Goal: Task Accomplishment & Management: Use online tool/utility

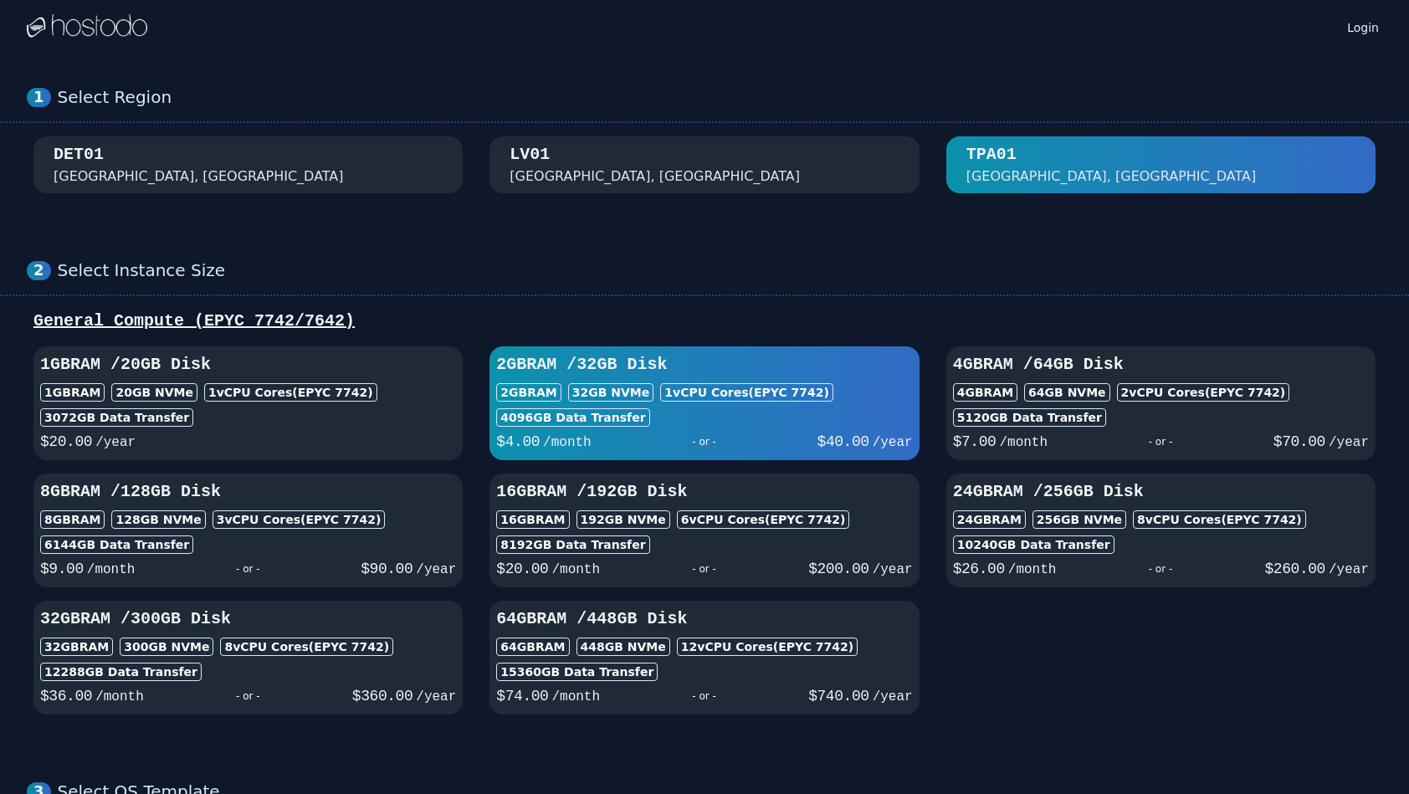
click at [734, 146] on div "[GEOGRAPHIC_DATA], [GEOGRAPHIC_DATA]" at bounding box center [703, 164] width 389 height 43
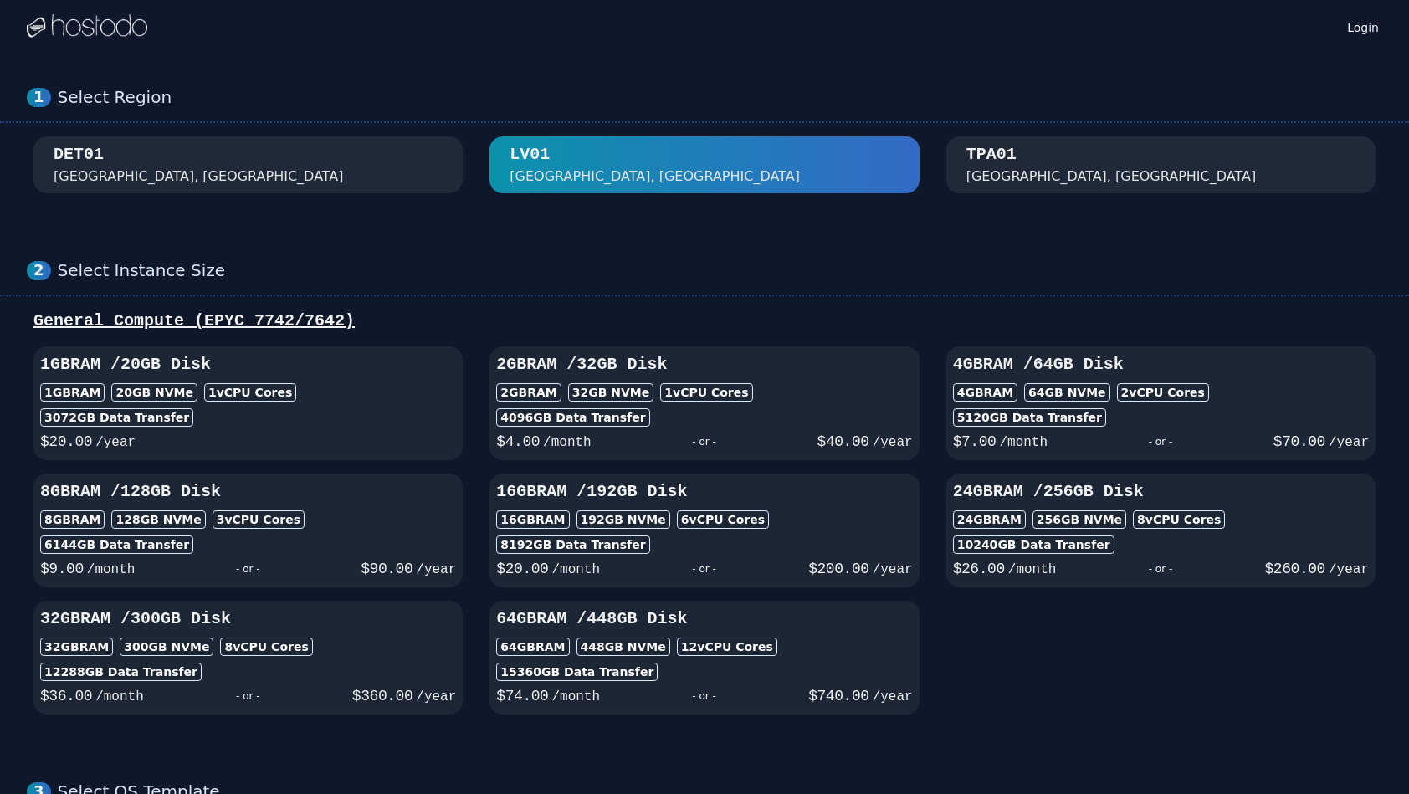
click at [330, 162] on div "DET01 [GEOGRAPHIC_DATA], [GEOGRAPHIC_DATA]" at bounding box center [248, 164] width 389 height 43
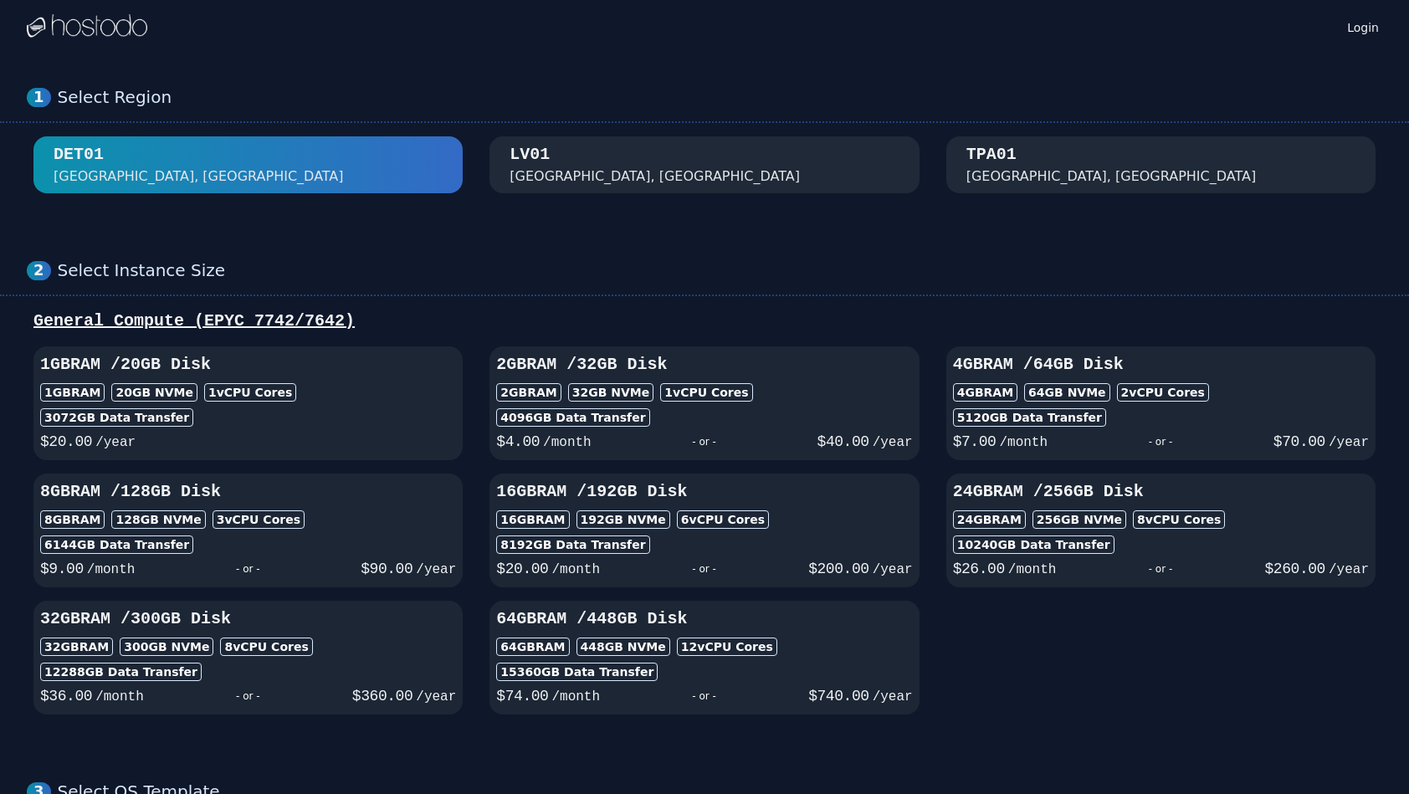
click at [657, 182] on div "[GEOGRAPHIC_DATA], [GEOGRAPHIC_DATA]" at bounding box center [703, 164] width 389 height 43
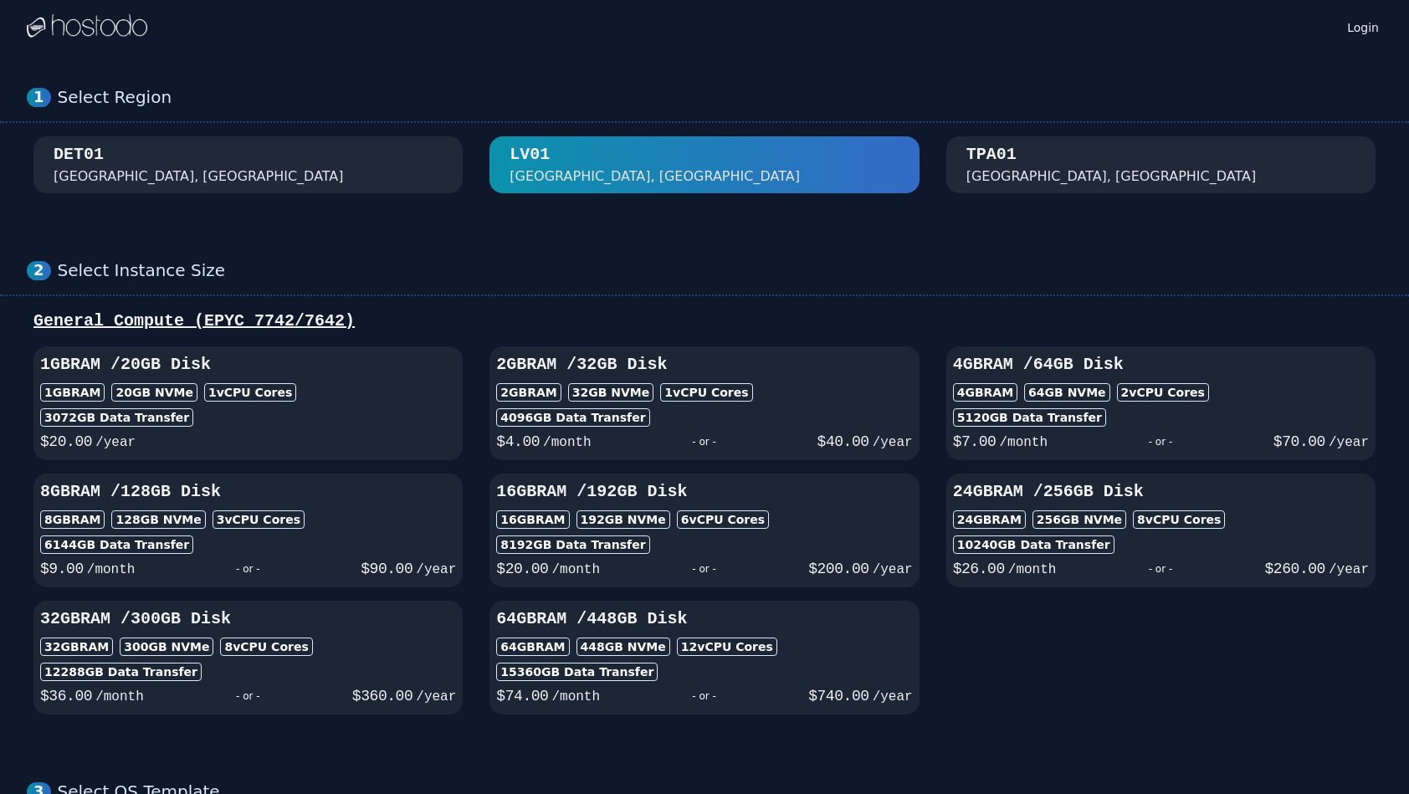
click at [987, 190] on button "TPA01 [GEOGRAPHIC_DATA], [GEOGRAPHIC_DATA]" at bounding box center [1160, 164] width 429 height 57
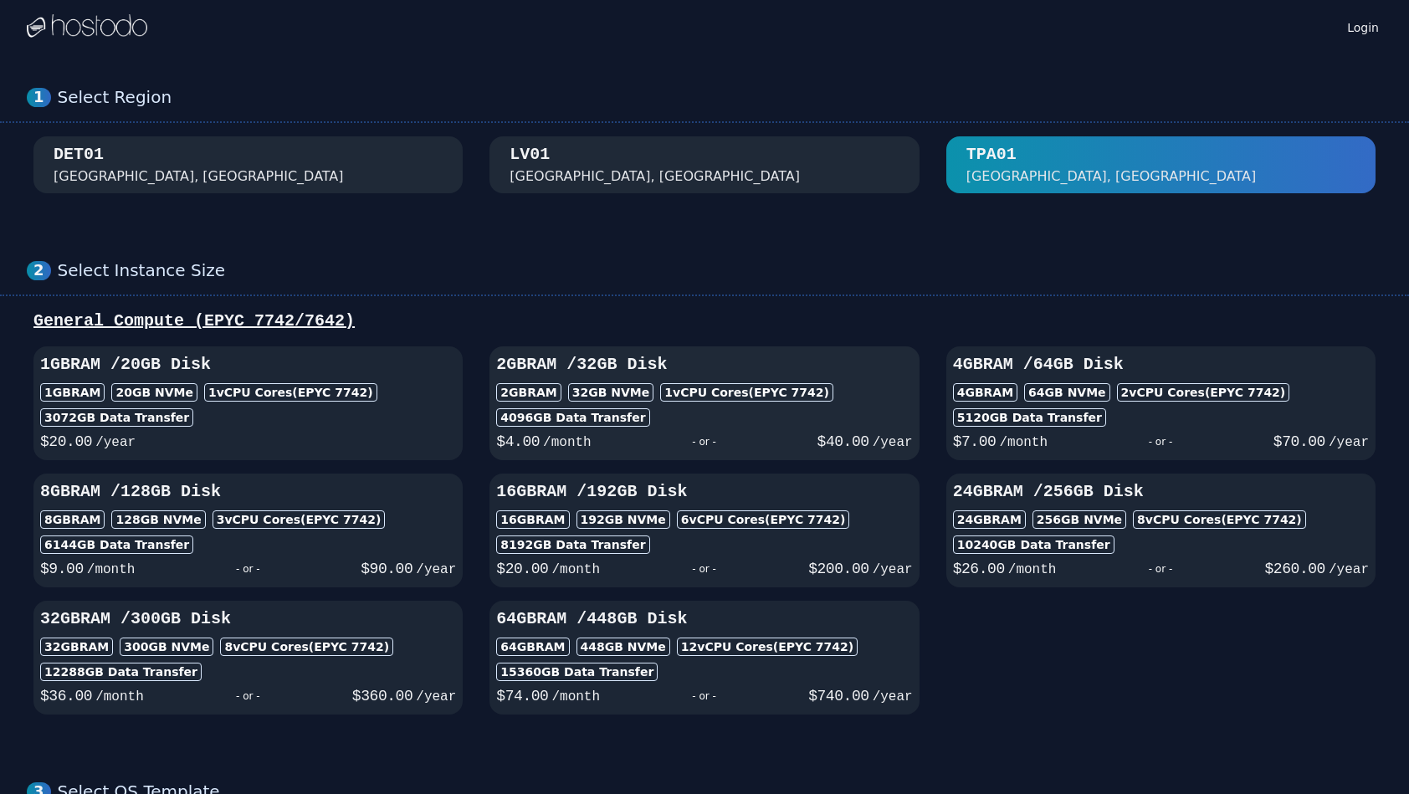
click at [667, 425] on div "4096 GB Data Transfer" at bounding box center [704, 417] width 416 height 18
